Goal: Transaction & Acquisition: Purchase product/service

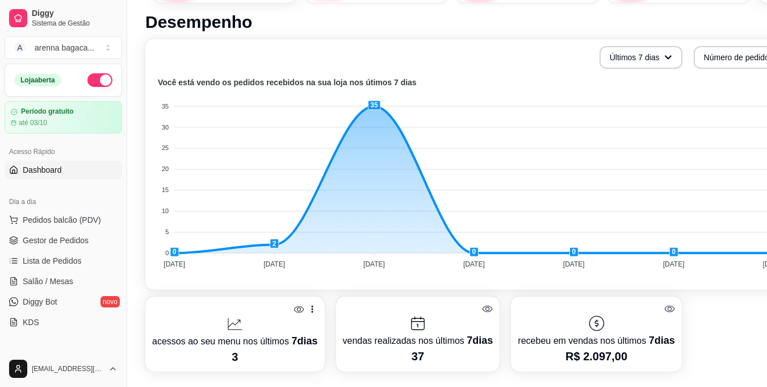
scroll to position [338, 0]
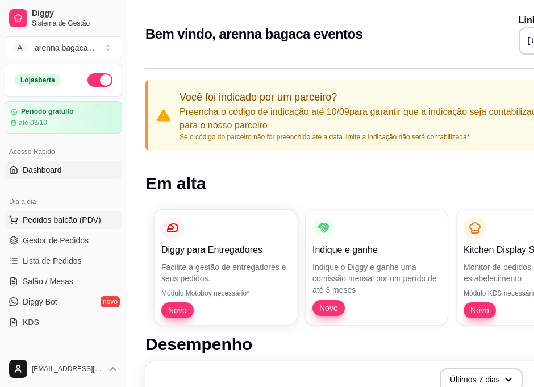
click at [59, 222] on span "Pedidos balcão (PDV)" at bounding box center [62, 219] width 78 height 11
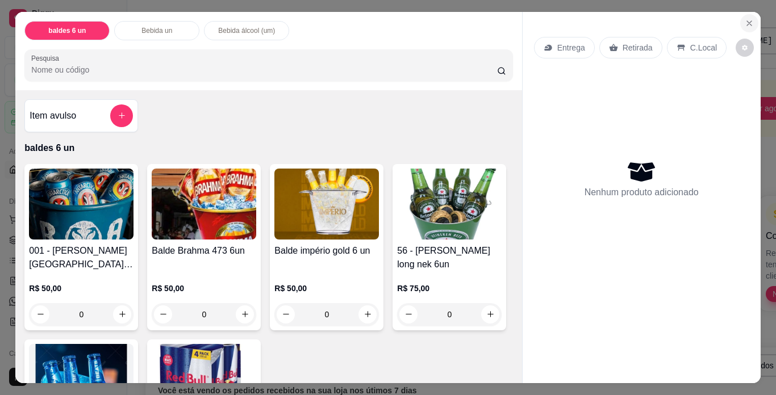
click at [542, 19] on icon "Close" at bounding box center [749, 23] width 9 height 9
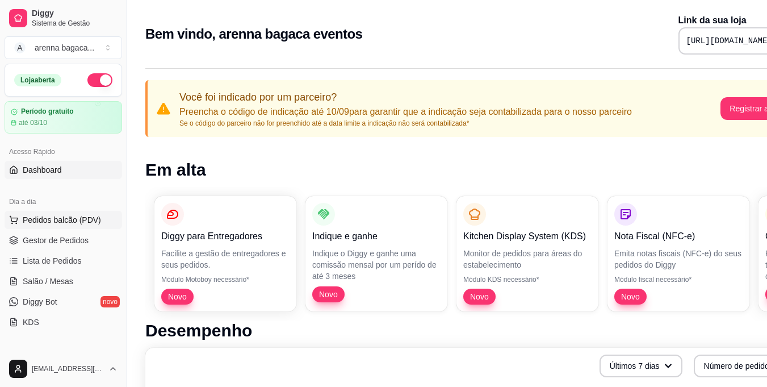
click at [84, 220] on span "Pedidos balcão (PDV)" at bounding box center [62, 219] width 78 height 11
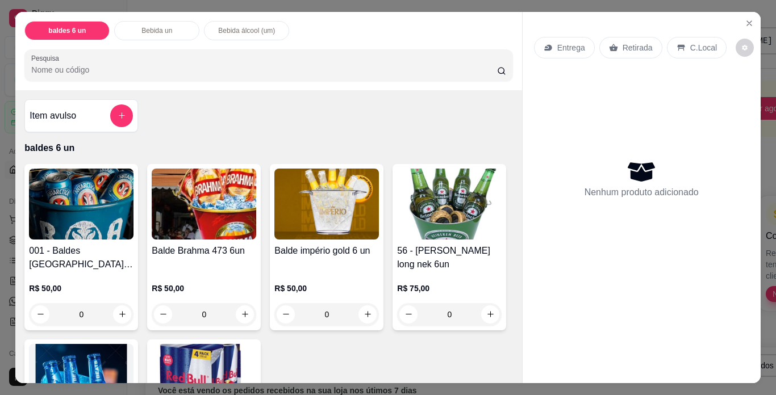
click at [168, 249] on h4 "Balde Brahma 473 6un" at bounding box center [204, 251] width 105 height 14
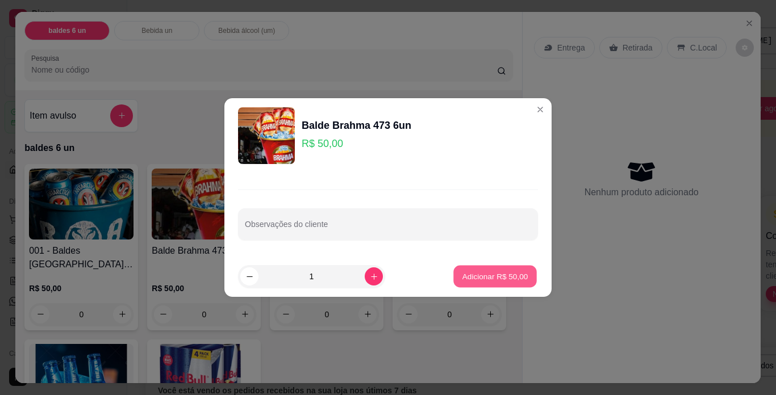
click at [470, 279] on p "Adicionar R$ 50,00" at bounding box center [495, 276] width 66 height 11
type input "1"
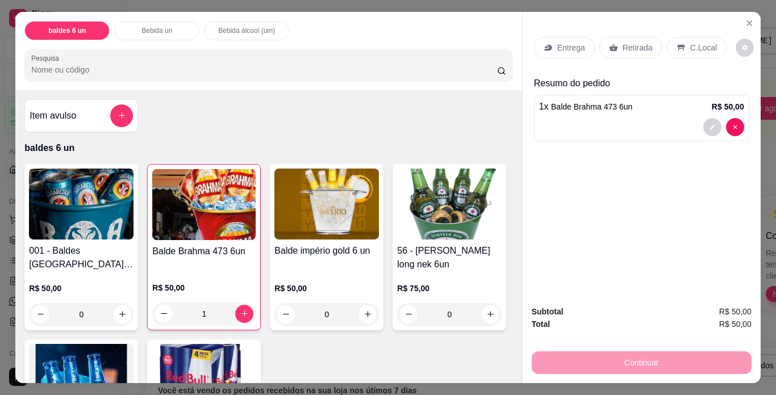
click at [587, 40] on div "Retirada" at bounding box center [630, 48] width 63 height 22
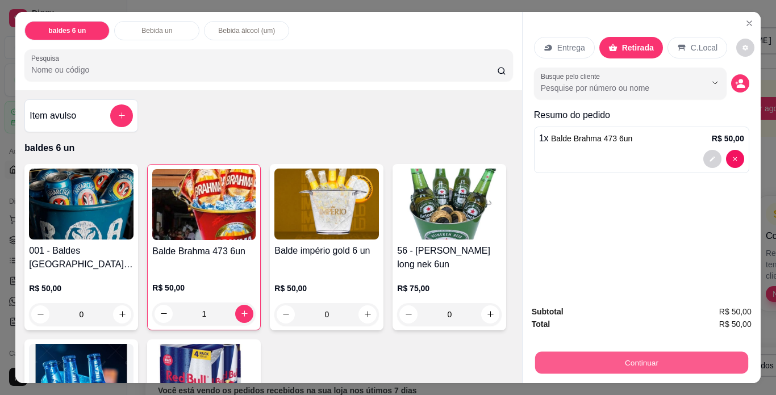
click at [587, 354] on button "Continuar" at bounding box center [641, 363] width 213 height 22
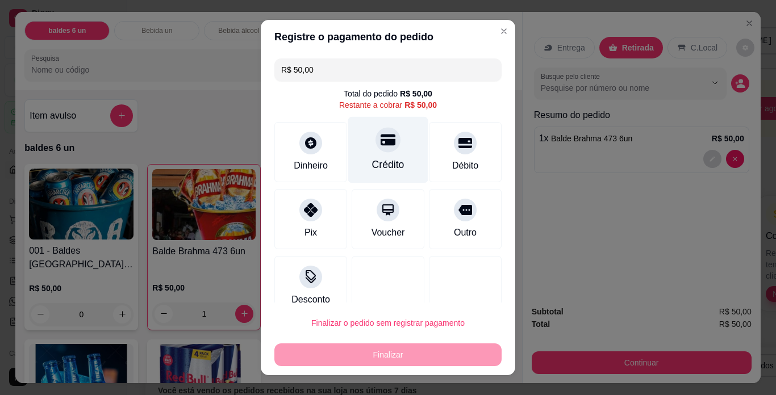
click at [403, 162] on div "Crédito" at bounding box center [388, 150] width 80 height 66
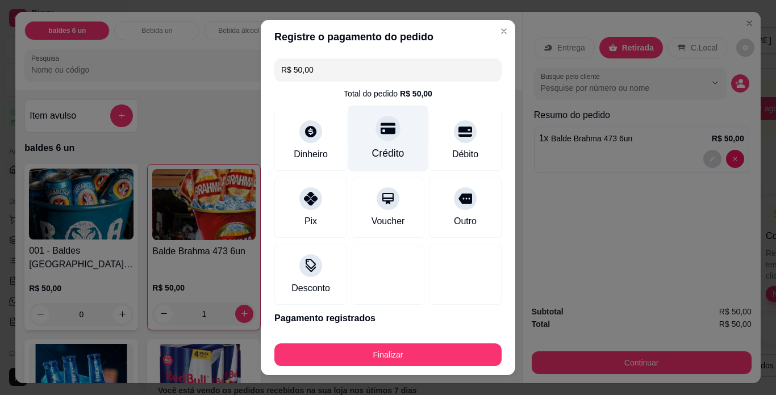
type input "R$ 0,00"
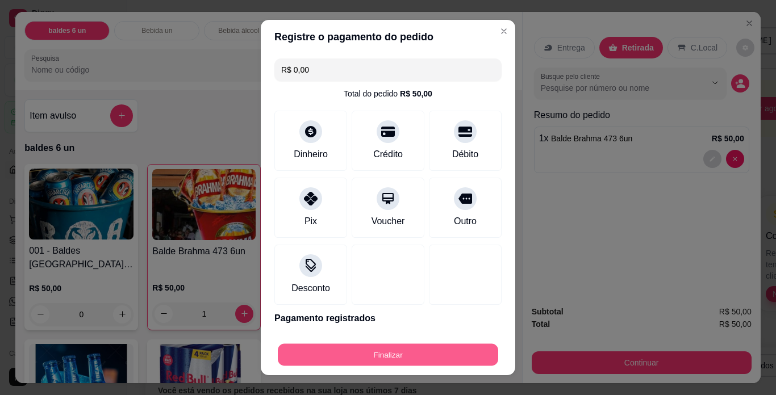
click at [394, 358] on button "Finalizar" at bounding box center [388, 355] width 220 height 22
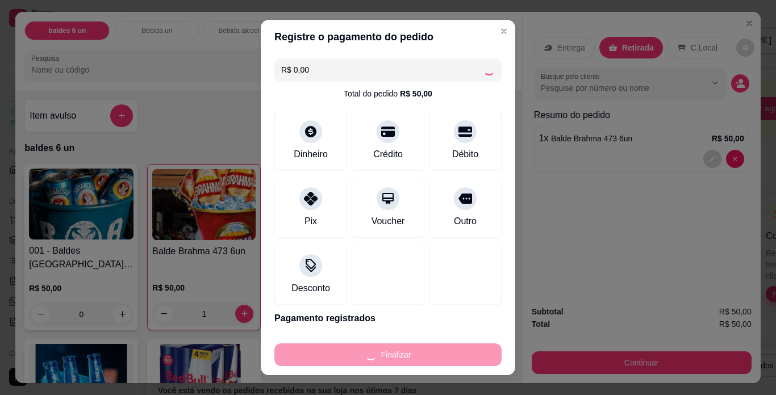
type input "0"
type input "-R$ 50,00"
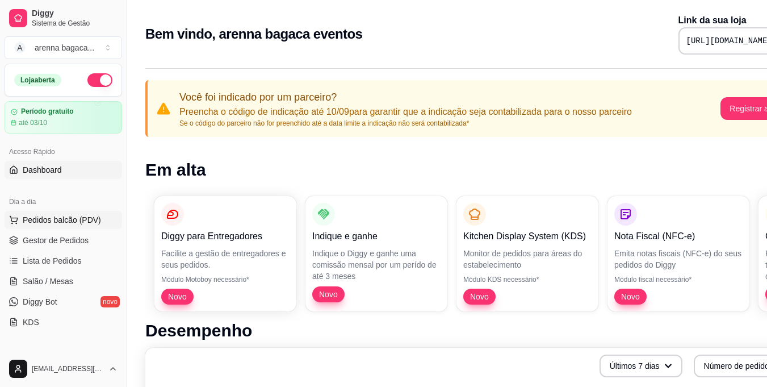
click at [62, 226] on button "Pedidos balcão (PDV)" at bounding box center [64, 220] width 118 height 18
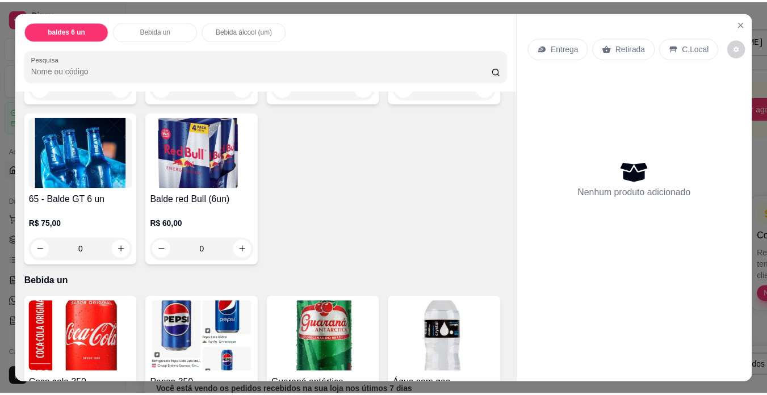
scroll to position [284, 0]
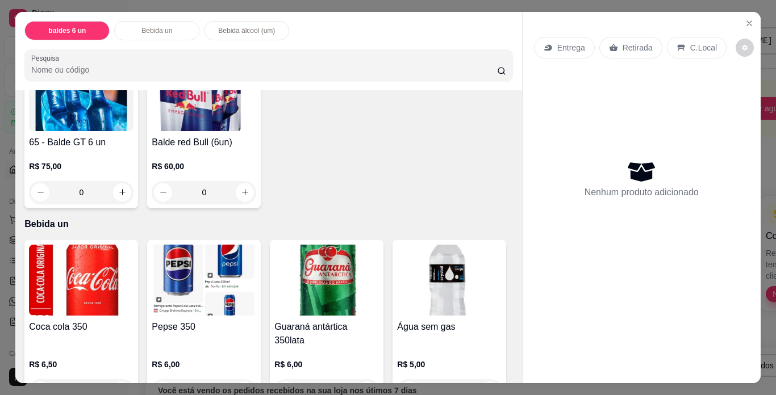
click at [88, 353] on div "R$ 6,50 0" at bounding box center [81, 375] width 105 height 55
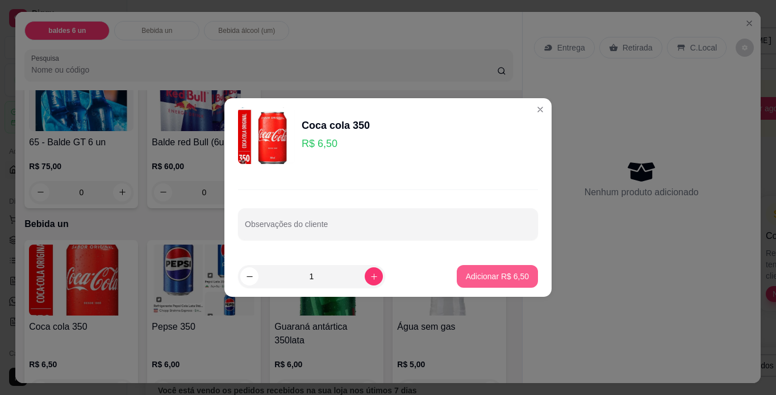
click at [503, 276] on p "Adicionar R$ 6,50" at bounding box center [497, 276] width 63 height 11
type input "1"
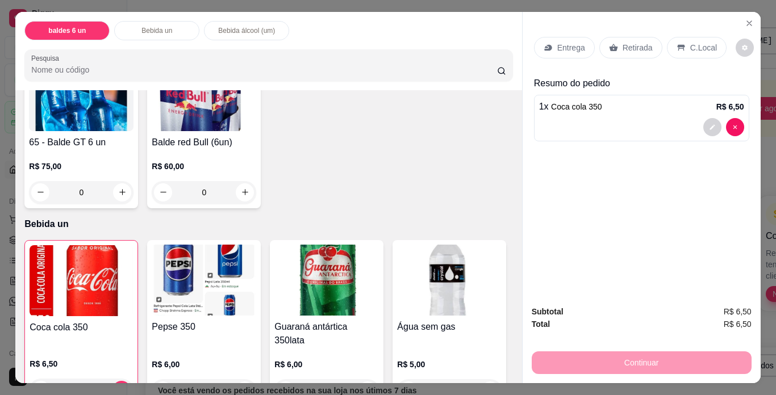
click at [587, 49] on div "Retirada" at bounding box center [630, 48] width 63 height 22
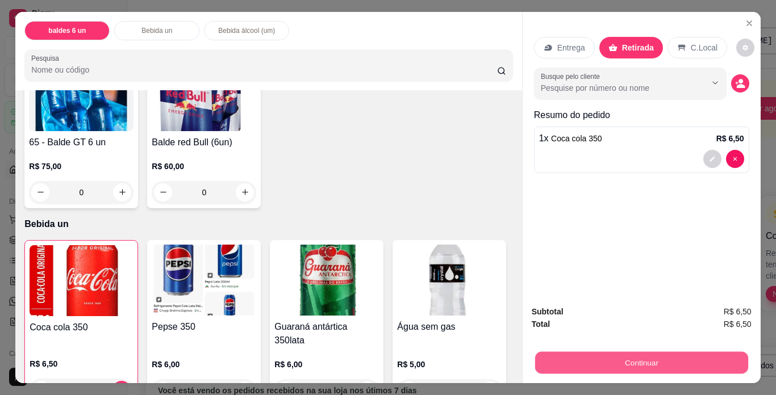
click at [587, 361] on button "Continuar" at bounding box center [641, 363] width 213 height 22
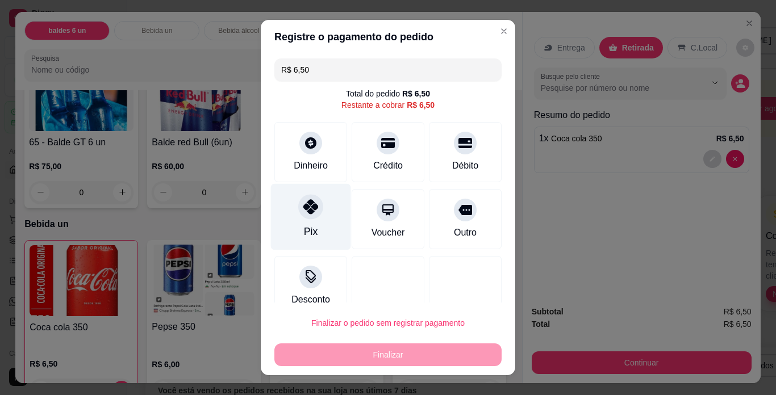
click at [315, 224] on div "Pix" at bounding box center [311, 217] width 80 height 66
type input "R$ 0,00"
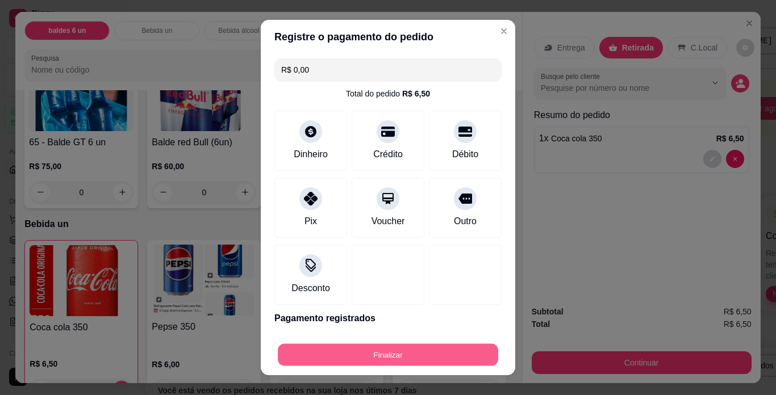
click at [387, 350] on button "Finalizar" at bounding box center [388, 355] width 220 height 22
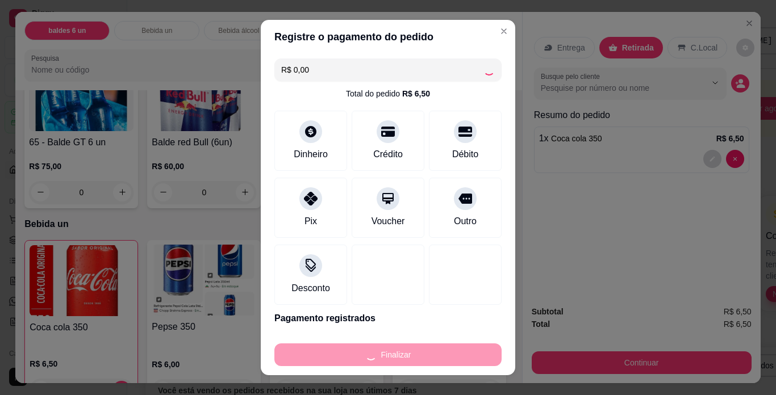
type input "0"
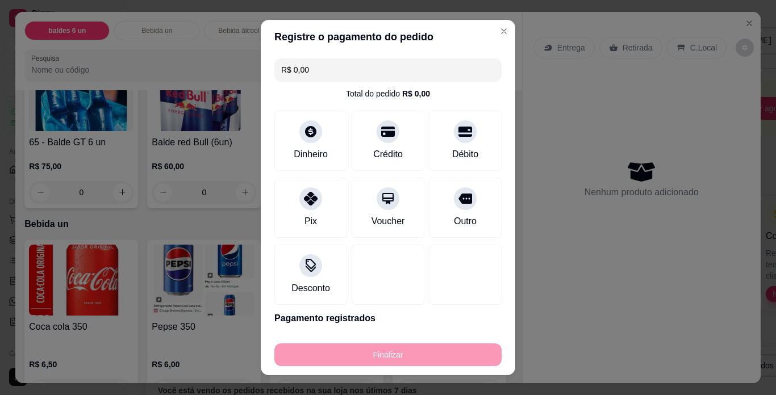
type input "-R$ 6,50"
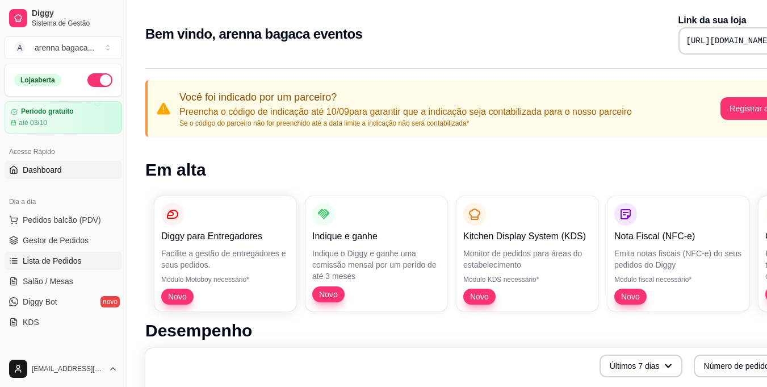
click at [43, 258] on span "Lista de Pedidos" at bounding box center [52, 260] width 59 height 11
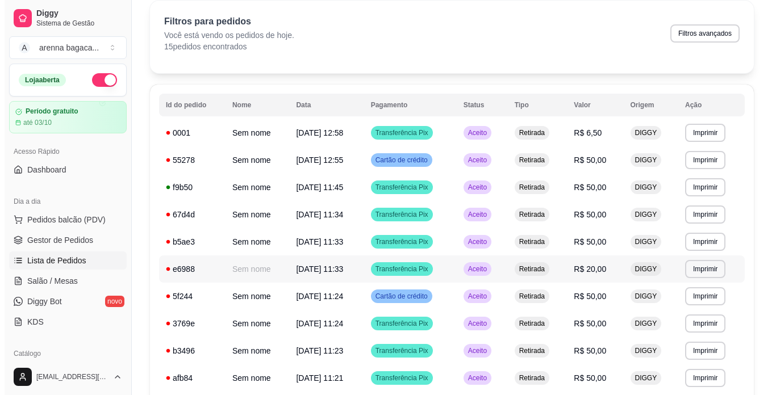
scroll to position [33, 0]
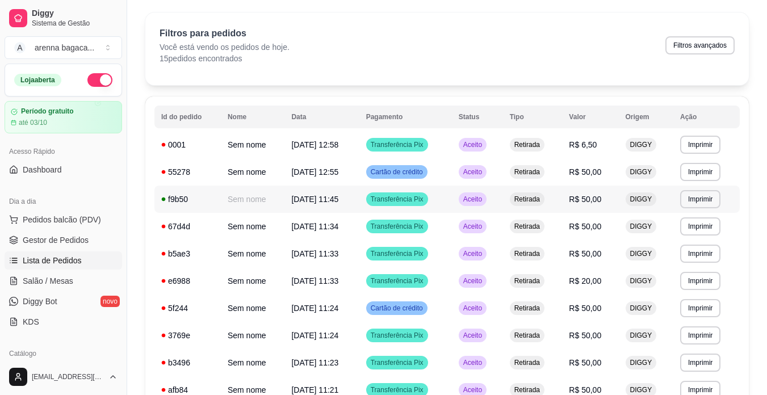
click at [358, 210] on td "09/09/25 às 11:45" at bounding box center [322, 199] width 74 height 27
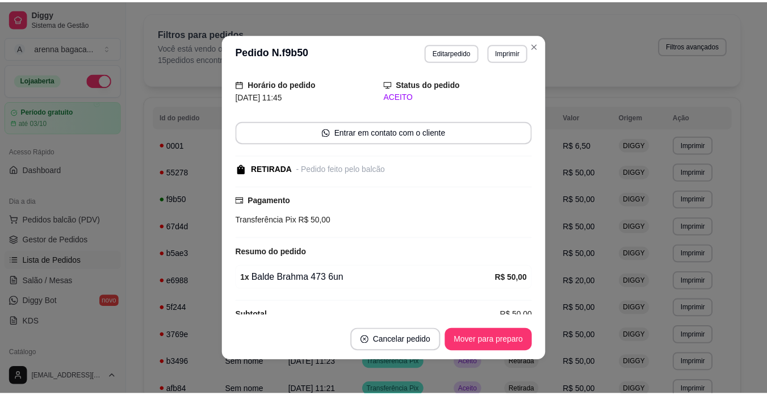
scroll to position [53, 0]
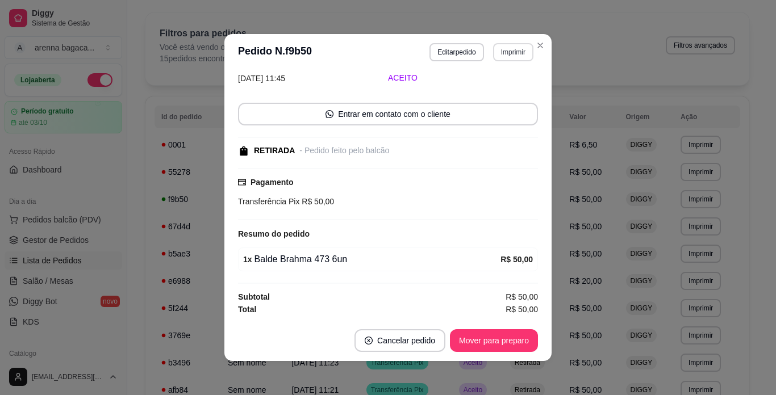
click at [510, 52] on button "Imprimir" at bounding box center [513, 52] width 40 height 18
click at [508, 95] on button "Impressora" at bounding box center [489, 92] width 80 height 18
click at [395, 337] on button "Cancelar pedido" at bounding box center [400, 341] width 88 height 22
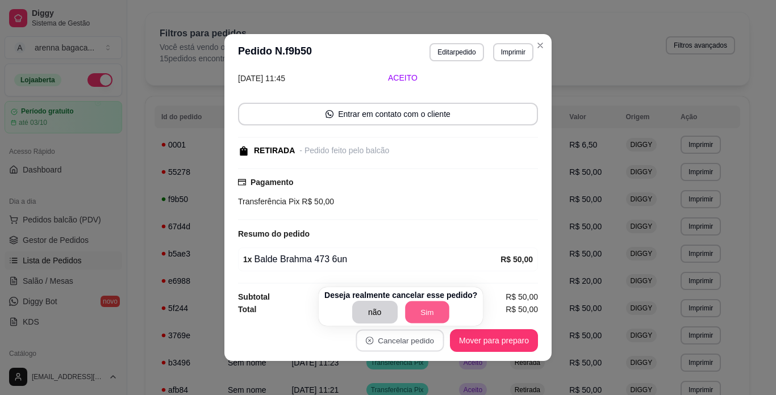
click at [425, 310] on button "Sim" at bounding box center [427, 313] width 44 height 22
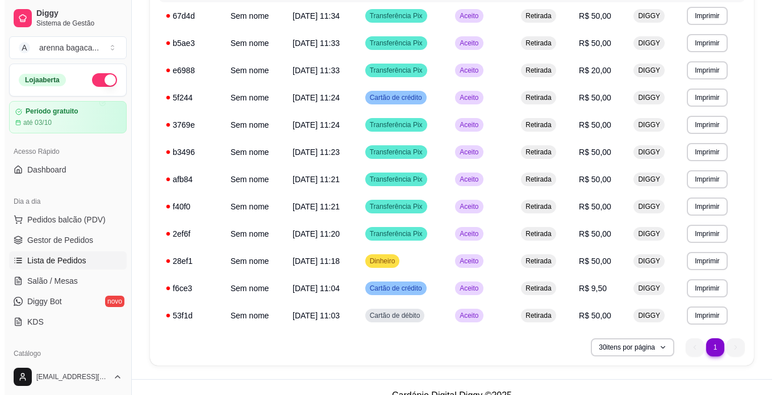
scroll to position [260, 0]
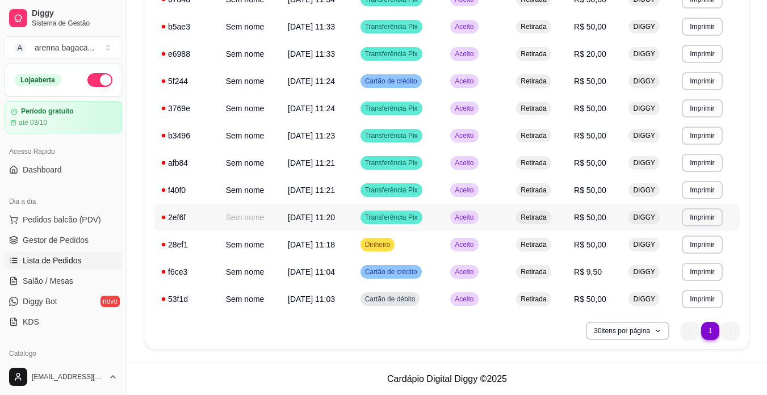
click at [466, 378] on main "**********" at bounding box center [447, 68] width 640 height 656
click at [66, 215] on span "Pedidos balcão (PDV)" at bounding box center [62, 219] width 78 height 11
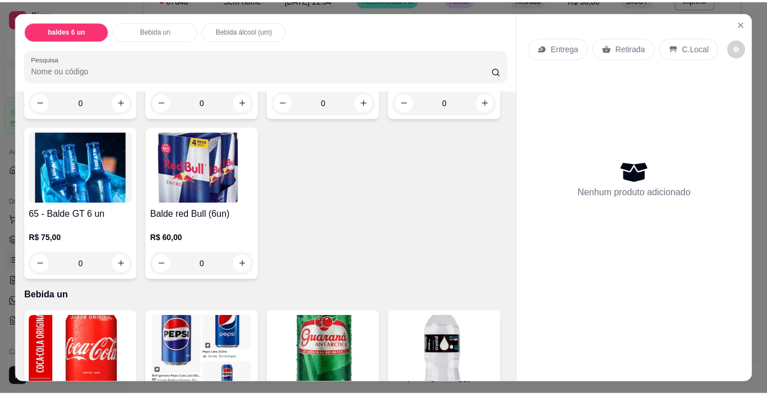
scroll to position [227, 0]
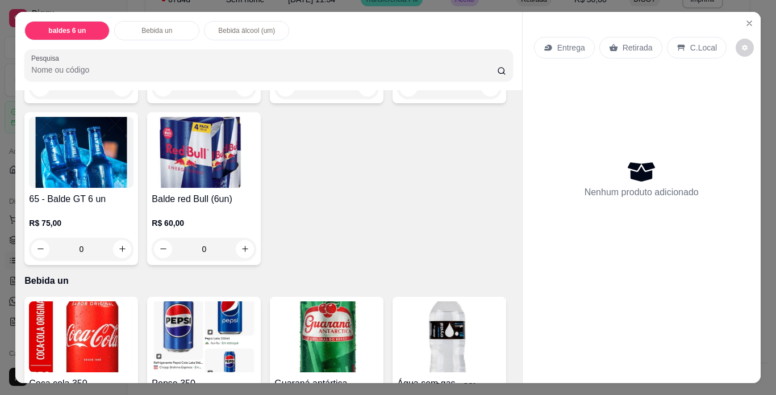
click at [133, 171] on img at bounding box center [81, 152] width 105 height 71
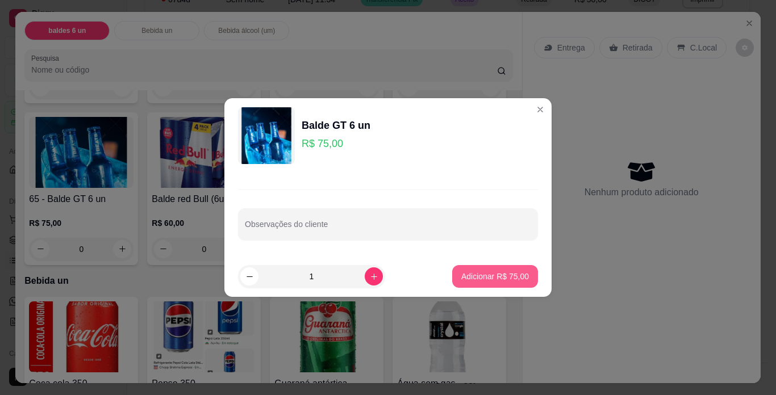
click at [478, 271] on p "Adicionar R$ 75,00" at bounding box center [495, 276] width 68 height 11
type input "1"
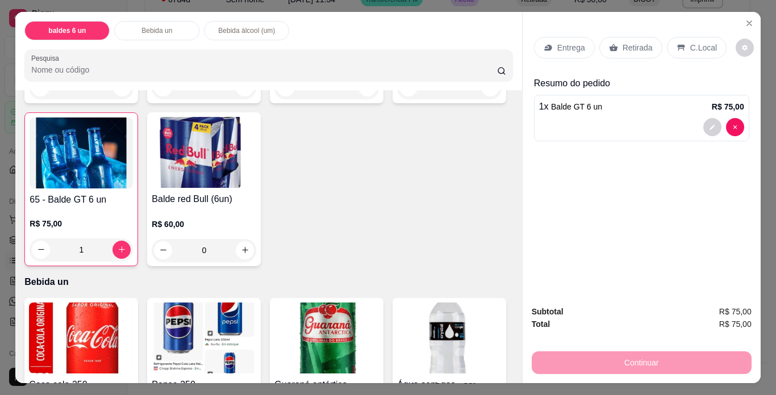
click at [587, 42] on p "Retirada" at bounding box center [638, 47] width 30 height 11
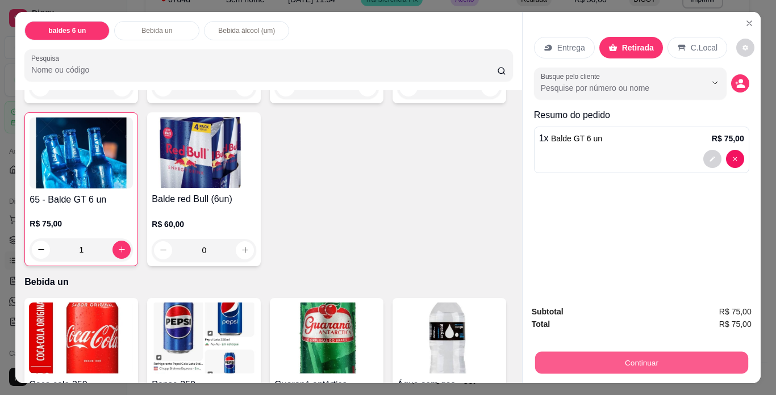
click at [587, 363] on button "Continuar" at bounding box center [641, 363] width 213 height 22
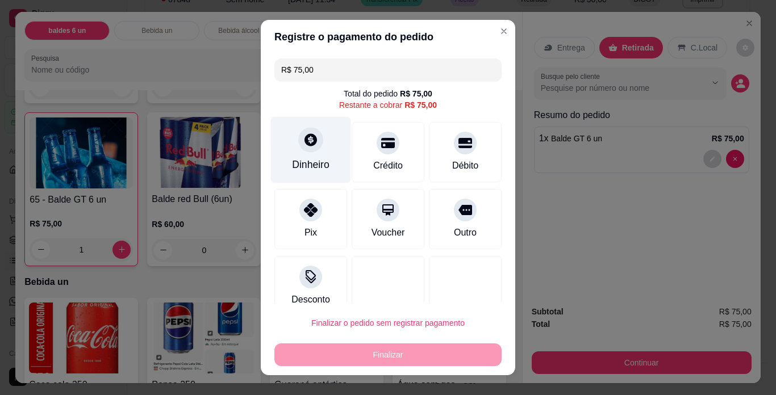
click at [301, 160] on div "Dinheiro" at bounding box center [310, 164] width 37 height 15
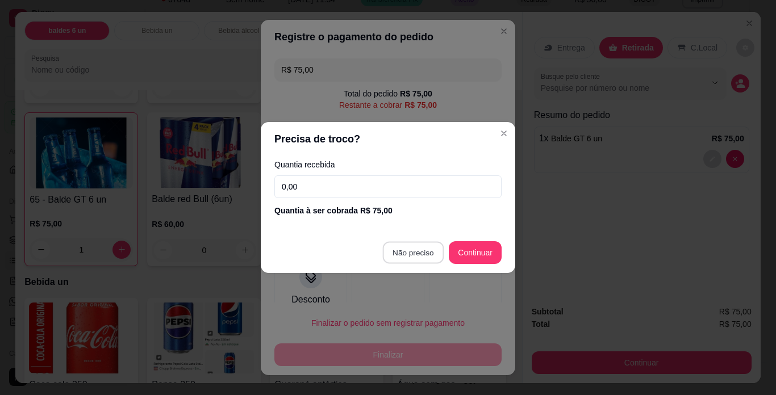
type input "R$ 0,00"
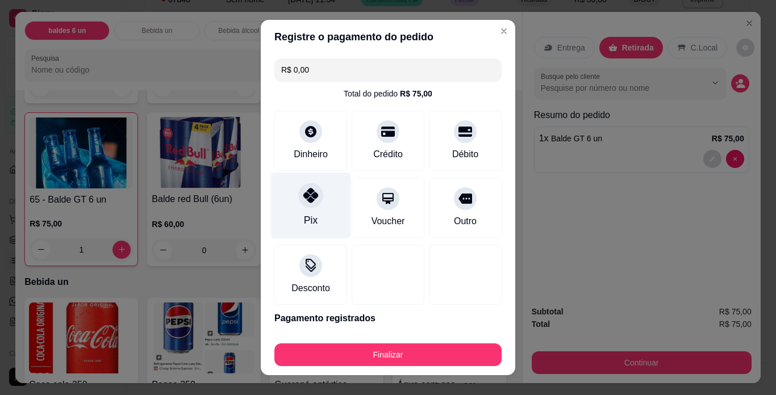
click at [314, 209] on div "Pix" at bounding box center [311, 206] width 80 height 66
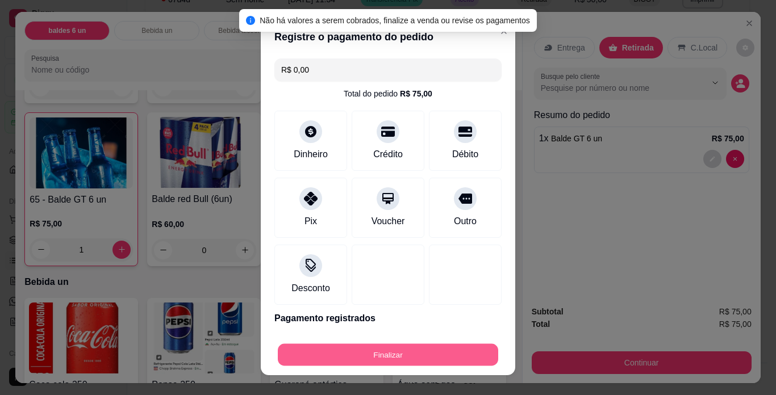
click at [390, 356] on button "Finalizar" at bounding box center [388, 355] width 220 height 22
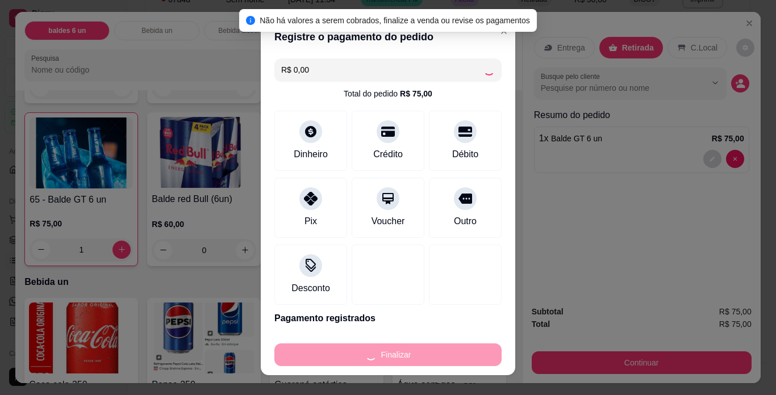
type input "0"
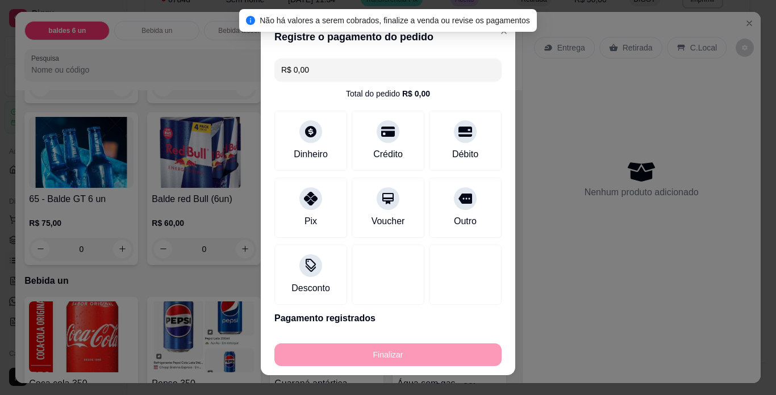
type input "-R$ 75,00"
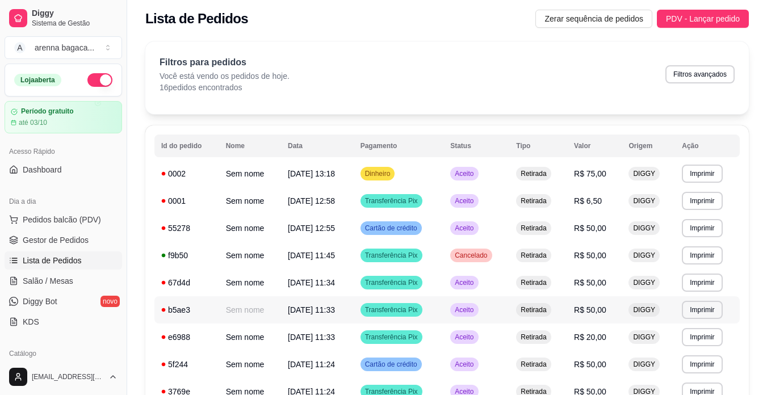
scroll to position [3, 0]
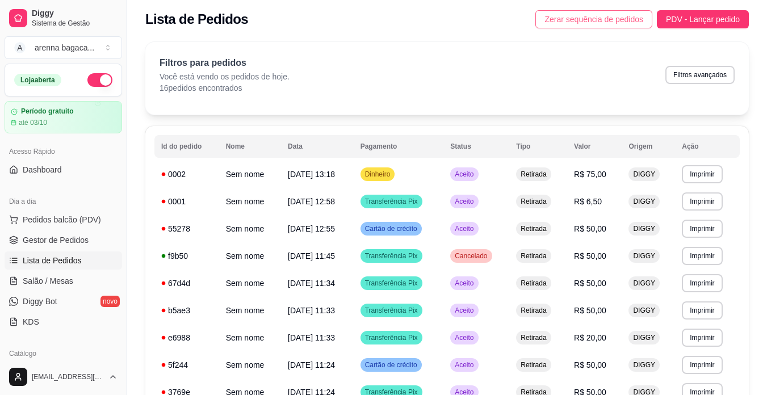
click at [573, 20] on span "Zerar sequência de pedidos" at bounding box center [594, 19] width 99 height 12
click at [587, 73] on button "Filtros avançados" at bounding box center [700, 75] width 69 height 18
select select "0"
click at [587, 52] on div "Filtros para pedidos Você está vendo os pedidos de hoje. 16 pedidos encontrados…" at bounding box center [447, 78] width 604 height 73
click at [53, 219] on span "Pedidos balcão (PDV)" at bounding box center [62, 219] width 78 height 11
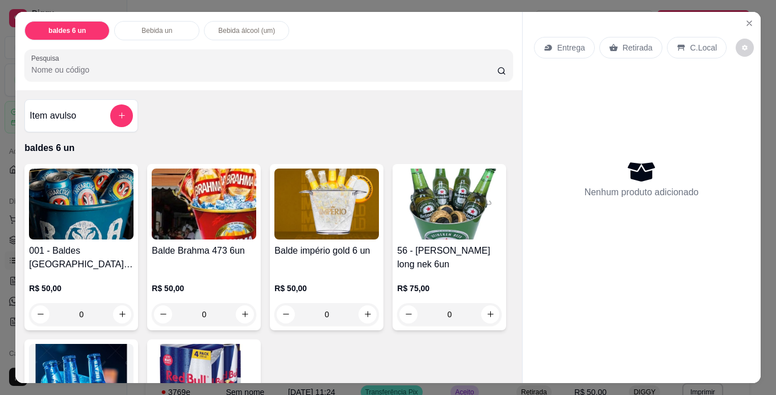
click at [98, 196] on img at bounding box center [81, 204] width 105 height 71
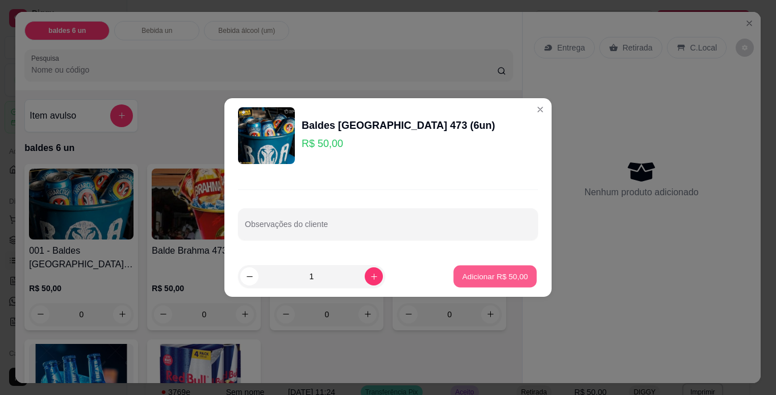
click at [479, 273] on p "Adicionar R$ 50,00" at bounding box center [495, 276] width 66 height 11
type input "1"
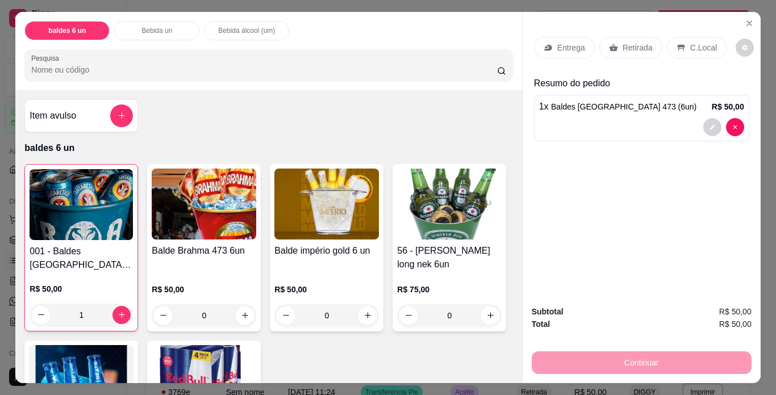
click at [587, 42] on p "Retirada" at bounding box center [638, 47] width 30 height 11
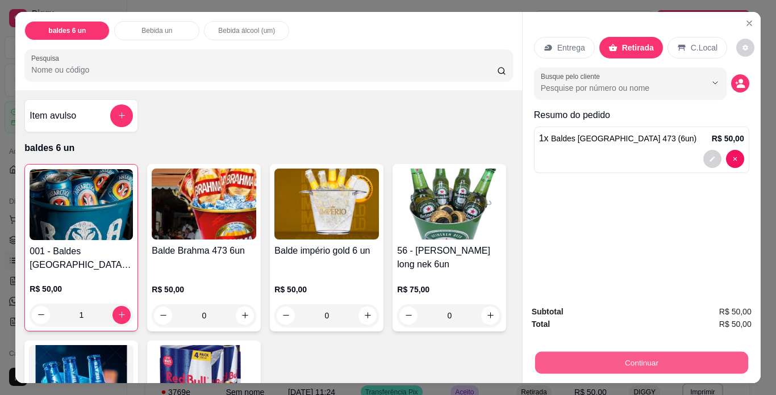
click at [587, 352] on button "Continuar" at bounding box center [641, 363] width 213 height 22
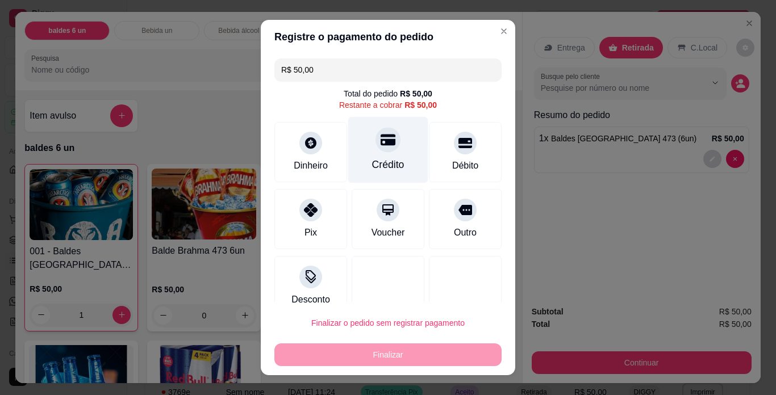
click at [380, 151] on div at bounding box center [387, 139] width 25 height 25
type input "R$ 0,00"
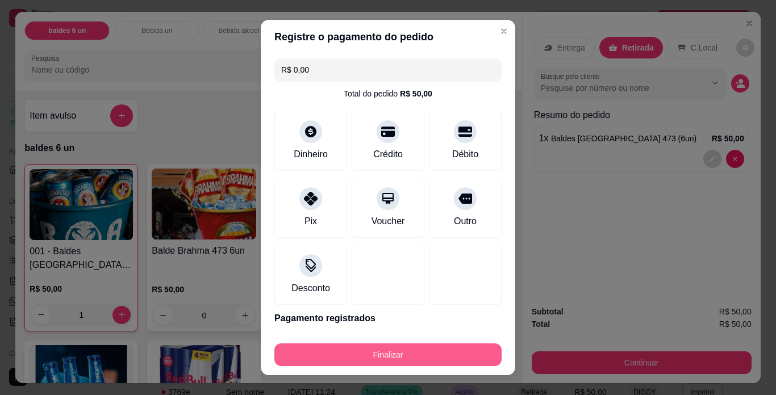
click at [405, 359] on button "Finalizar" at bounding box center [387, 355] width 227 height 23
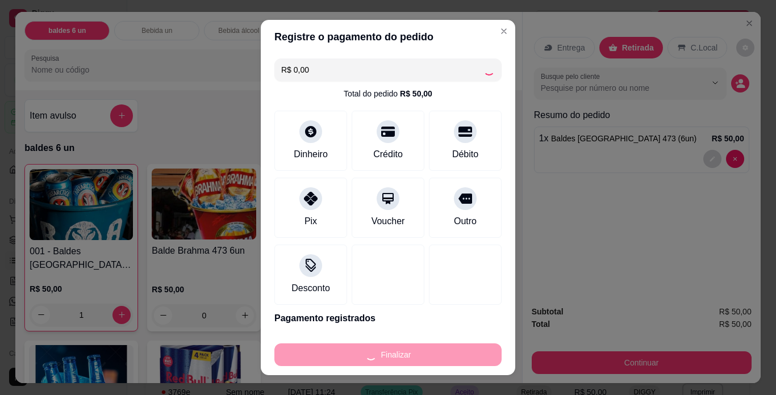
type input "0"
type input "-R$ 50,00"
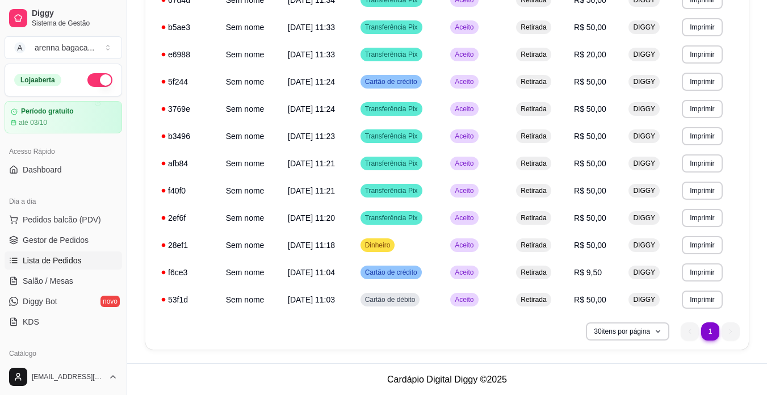
scroll to position [315, 0]
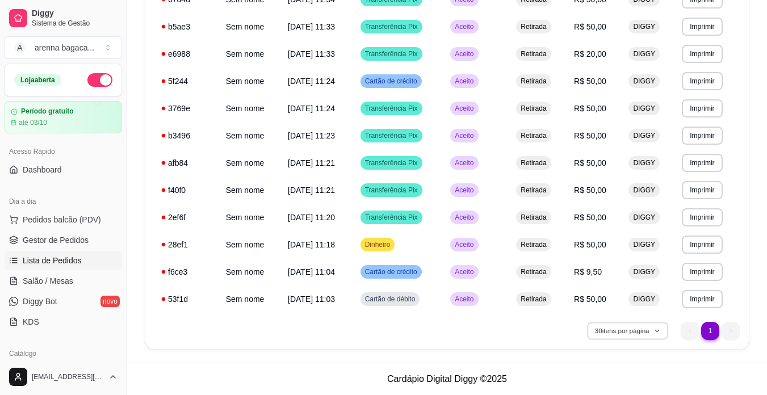
click at [587, 327] on button "30 itens por página" at bounding box center [627, 331] width 81 height 18
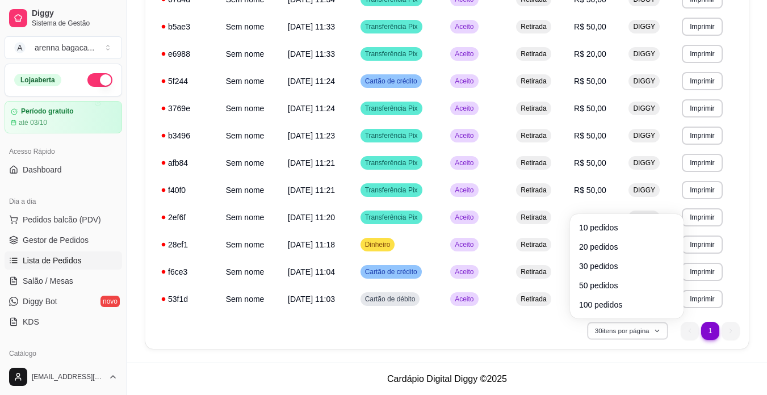
click at [587, 331] on button "30 itens por página" at bounding box center [627, 331] width 81 height 18
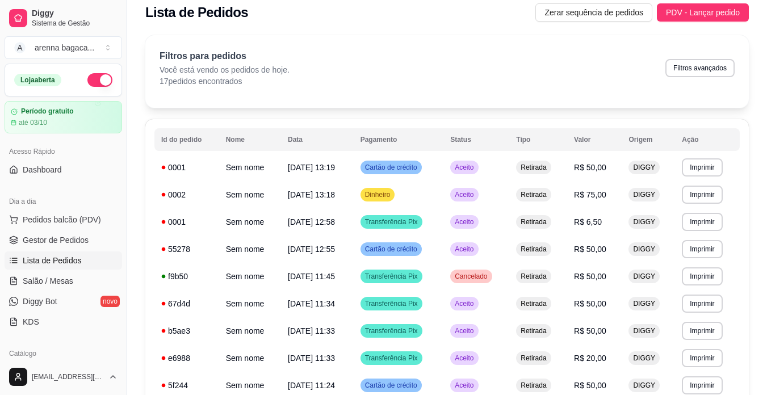
scroll to position [0, 0]
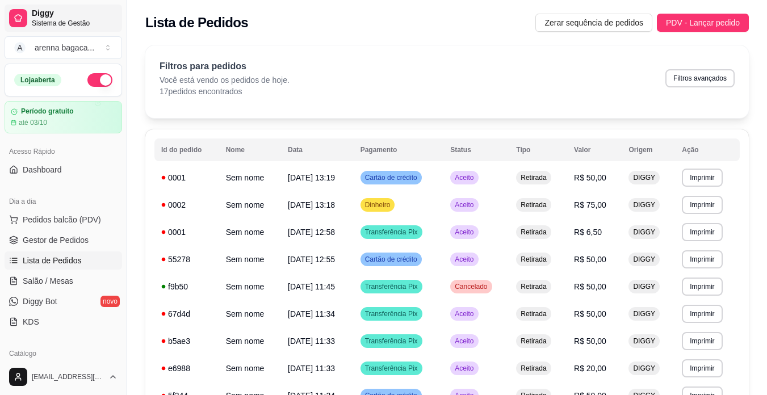
click at [83, 18] on span "Diggy" at bounding box center [75, 14] width 86 height 10
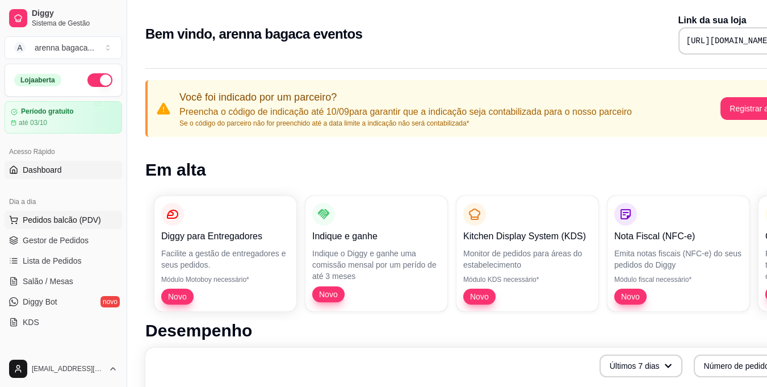
click at [48, 223] on span "Pedidos balcão (PDV)" at bounding box center [62, 219] width 78 height 11
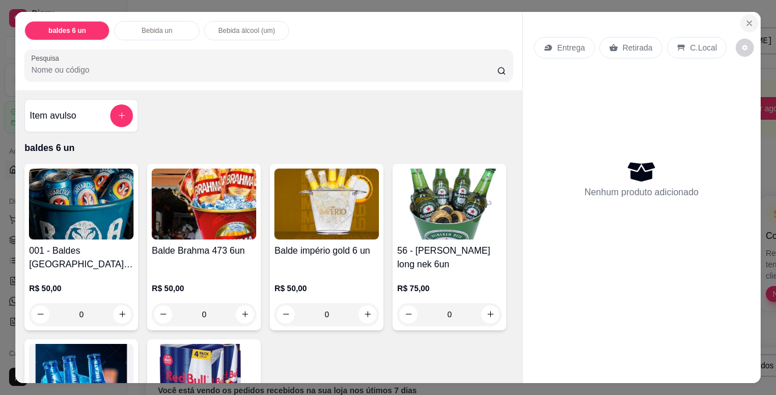
click at [587, 24] on button "Close" at bounding box center [749, 23] width 18 height 18
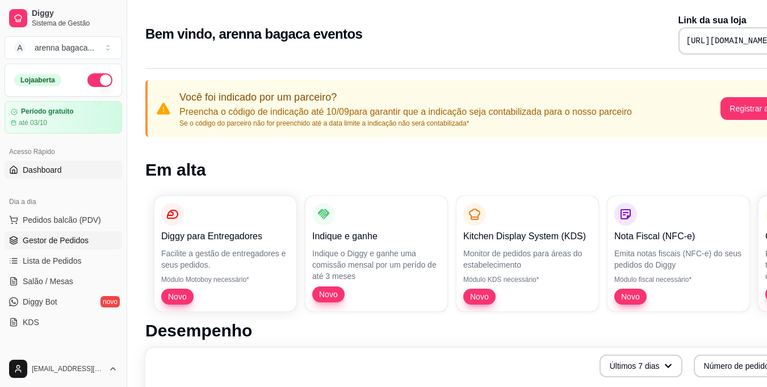
click at [65, 245] on span "Gestor de Pedidos" at bounding box center [56, 240] width 66 height 11
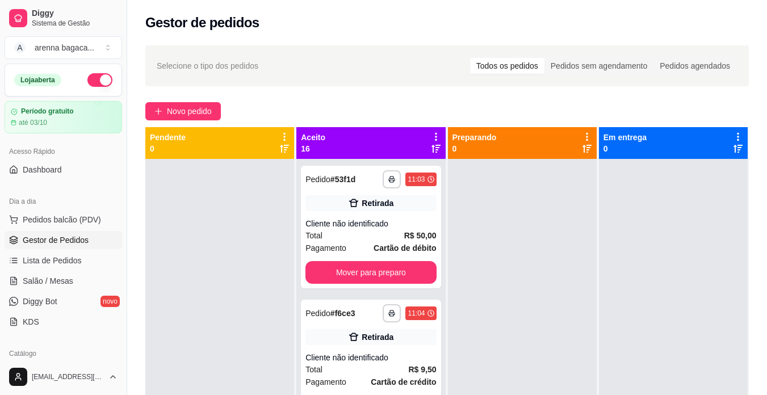
click at [511, 68] on div "Todos os pedidos" at bounding box center [507, 66] width 74 height 16
click at [470, 58] on input "Todos os pedidos" at bounding box center [470, 58] width 0 height 0
click at [511, 68] on div "Todos os pedidos" at bounding box center [507, 66] width 74 height 16
click at [470, 58] on input "Todos os pedidos" at bounding box center [470, 58] width 0 height 0
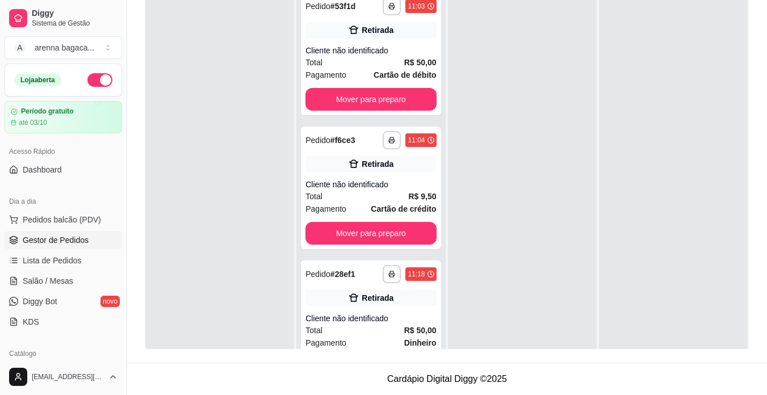
click at [243, 202] on div at bounding box center [219, 183] width 149 height 395
click at [56, 264] on span "Lista de Pedidos" at bounding box center [52, 260] width 59 height 11
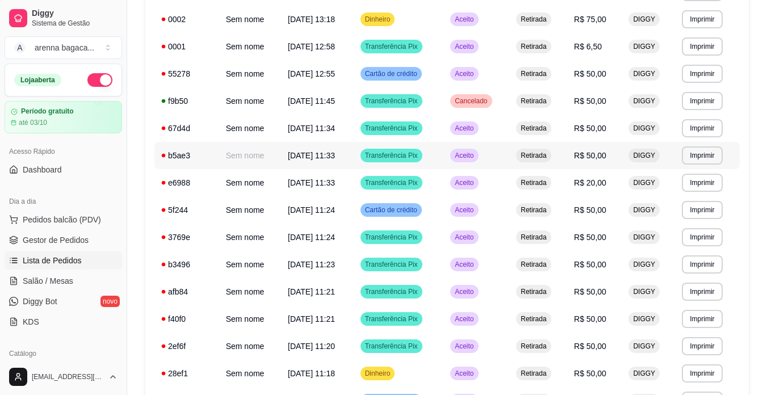
scroll to position [227, 0]
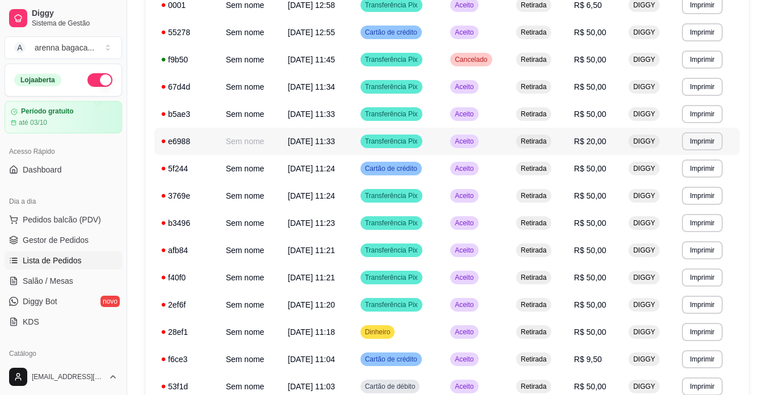
click at [587, 149] on td "R$ 20,00" at bounding box center [594, 141] width 55 height 27
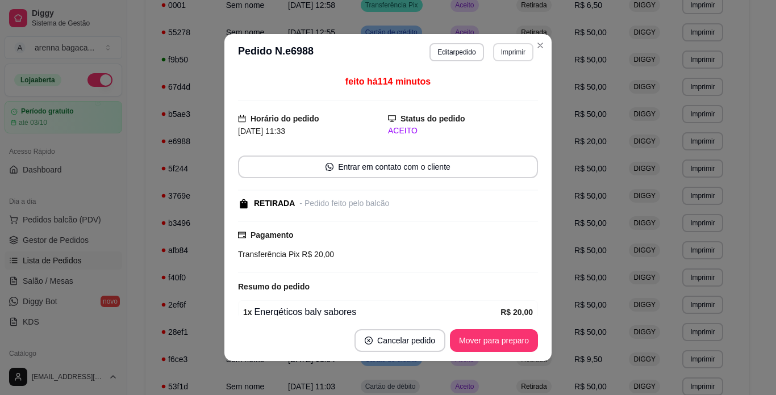
click at [503, 57] on button "Imprimir" at bounding box center [513, 52] width 40 height 18
click at [489, 90] on button "Impressora" at bounding box center [489, 92] width 82 height 18
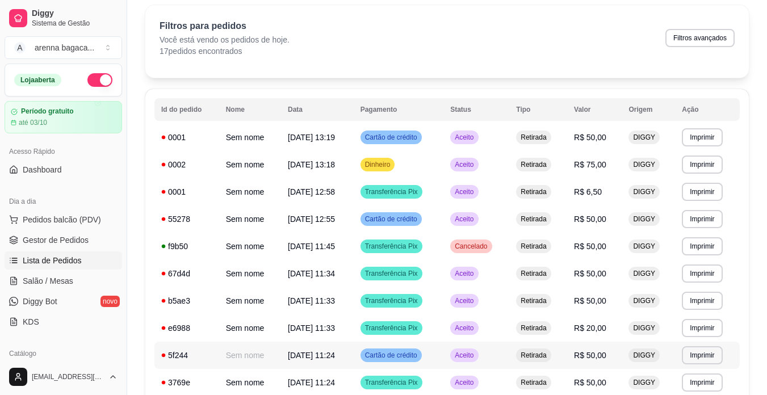
scroll to position [0, 0]
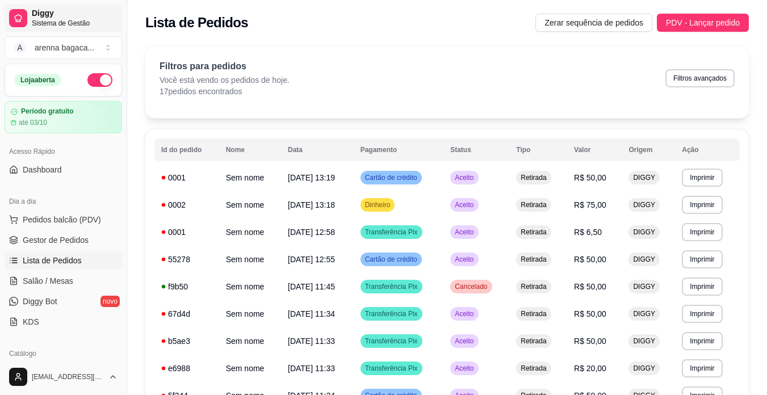
click at [78, 28] on link "Diggy Sistema de Gestão" at bounding box center [64, 18] width 118 height 27
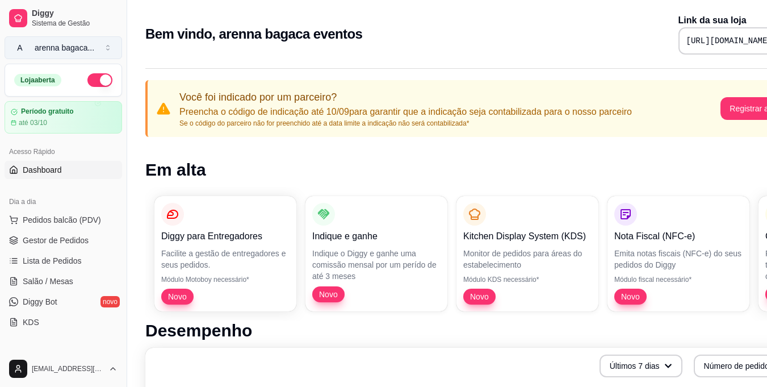
click at [78, 48] on div "arenna bagaca ..." at bounding box center [65, 47] width 60 height 11
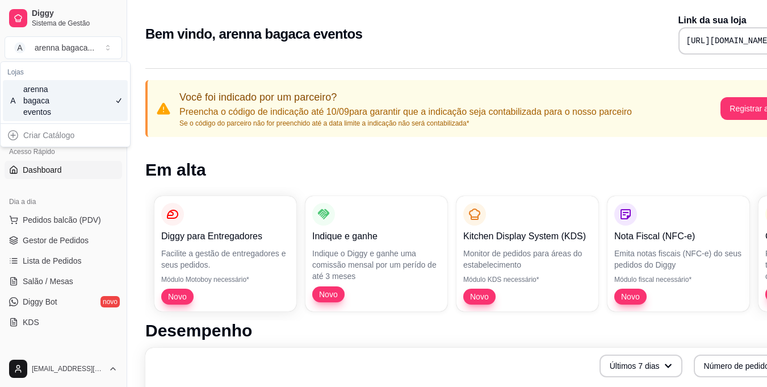
click at [74, 134] on div "Criar Catálogo" at bounding box center [65, 135] width 125 height 18
click at [12, 141] on div "Criar Catálogo" at bounding box center [65, 135] width 125 height 18
click at [27, 131] on div "Criar Catálogo" at bounding box center [65, 135] width 125 height 18
click at [37, 133] on div "Criar Catálogo" at bounding box center [65, 135] width 125 height 18
drag, startPoint x: 40, startPoint y: 133, endPoint x: 47, endPoint y: 133, distance: 7.4
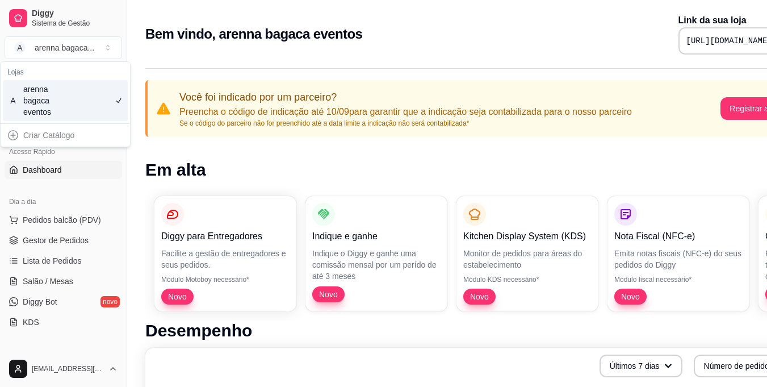
click at [42, 133] on div "Criar Catálogo" at bounding box center [65, 135] width 125 height 18
click at [40, 284] on span "Salão / Mesas" at bounding box center [48, 281] width 51 height 11
